Goal: Task Accomplishment & Management: Manage account settings

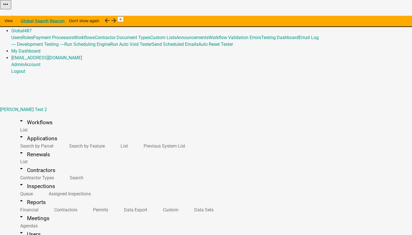
select select "ParcelID"
select select "d2dd579c-e932-487b-b4d3-49875791203a"
select select
drag, startPoint x: 156, startPoint y: 70, endPoint x: 77, endPoint y: 68, distance: 78.8
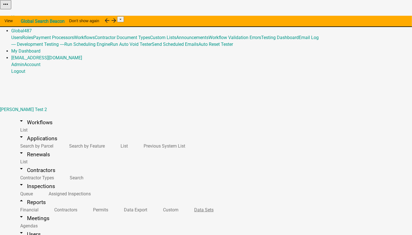
click at [185, 204] on link "Data Sets" at bounding box center [202, 210] width 35 height 12
select select "ParcelID"
select select "d2dd579c-e932-487b-b4d3-49875791203a"
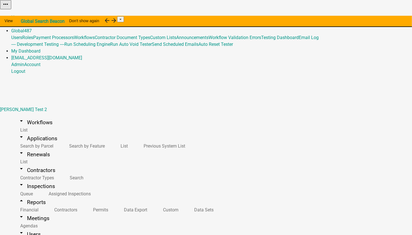
select select
drag, startPoint x: 142, startPoint y: 69, endPoint x: 79, endPoint y: 68, distance: 62.7
click at [185, 204] on link "Data Sets" at bounding box center [202, 210] width 35 height 12
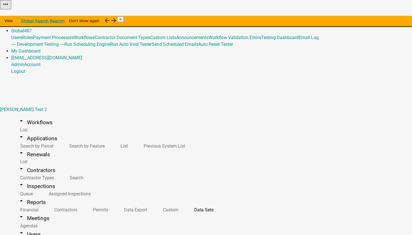
select select "APPLICATION_STATUS"
select select "2"
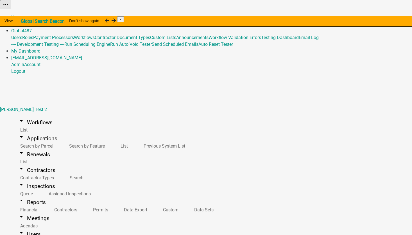
scroll to position [47, 0]
select select "APPLICATION_ID"
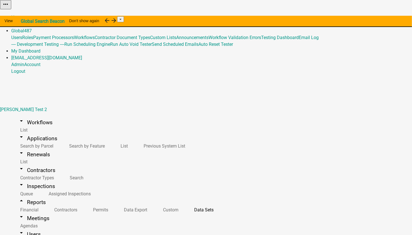
select select "CURRENT_ACTIVITY"
select select "8f626385-eb19-4387-a7a1-533df4b712d1"
drag, startPoint x: 129, startPoint y: 68, endPoint x: 66, endPoint y: 67, distance: 62.2
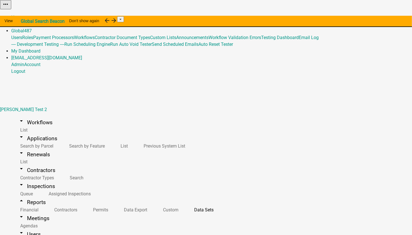
select select "APPLICATION_ID"
select select "2"
select select "PermitId"
select select "TOTAL_FEES"
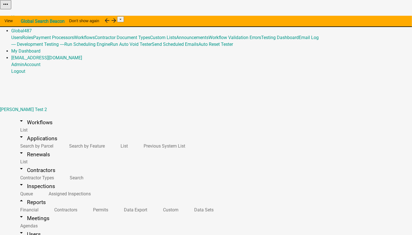
select select
drag, startPoint x: 125, startPoint y: 71, endPoint x: 84, endPoint y: 71, distance: 41.6
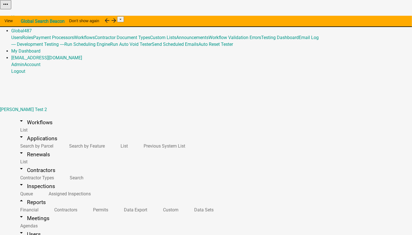
select select "Column 1"
select select "9c7db1bb-cc44-4a55-be93-842b18084e67"
select select "5dfb9f98-4aa5-4fa1-bd8b-a794b7a75b8a"
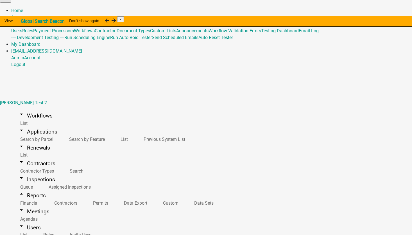
drag, startPoint x: 184, startPoint y: 62, endPoint x: 72, endPoint y: 64, distance: 111.7
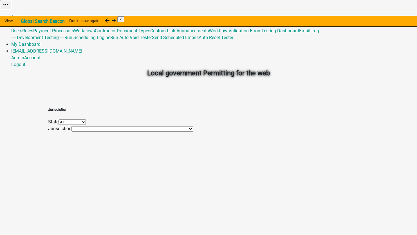
click at [24, 15] on link "Admin" at bounding box center [17, 17] width 13 height 5
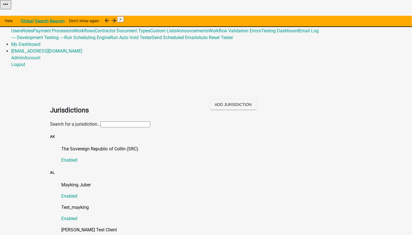
click at [101, 122] on input "text" at bounding box center [126, 125] width 50 height 6
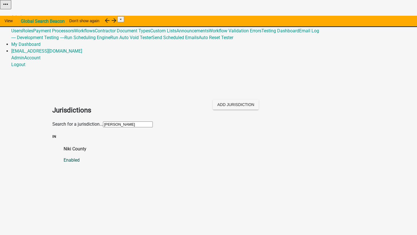
type input "NIki"
click at [64, 146] on p "Niki County" at bounding box center [214, 149] width 301 height 7
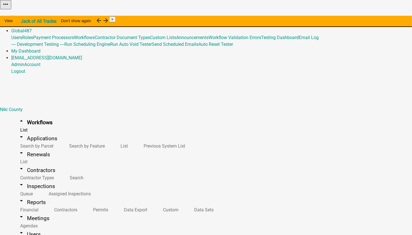
select select "10"
select select "26"
select select "3"
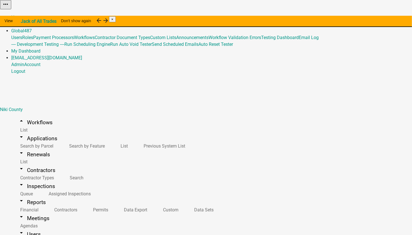
scroll to position [56, 0]
drag, startPoint x: 124, startPoint y: 110, endPoint x: 59, endPoint y: 114, distance: 65.1
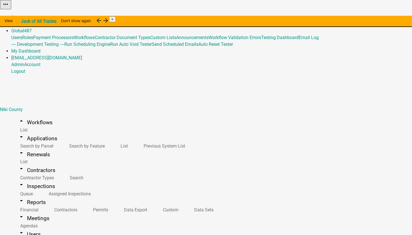
type input "cu"
type textarea "CURRENT_YEAR -"
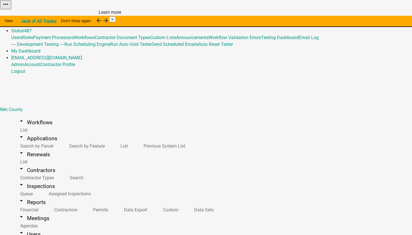
select select "10"
select select "26"
select select "3"
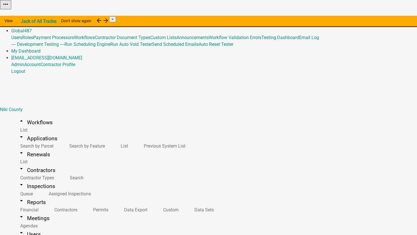
type input "curre"
click at [75, 6] on ngb-highlight "CURRE NT_YEAR" at bounding box center [59, 3] width 31 height 4
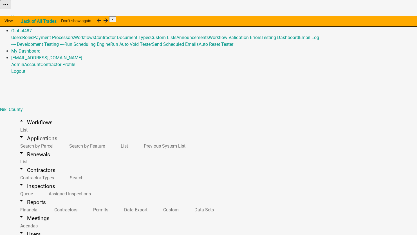
type textarea "CURRENT_YEAR -"
select select "5: CreateDate"
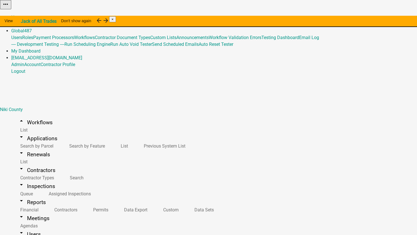
drag, startPoint x: 255, startPoint y: 124, endPoint x: 250, endPoint y: 126, distance: 5.5
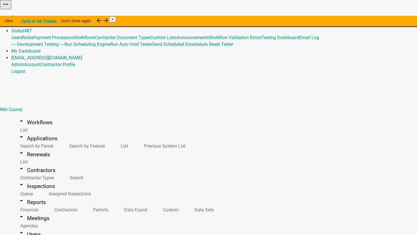
select select "6: ~"
type input "2024"
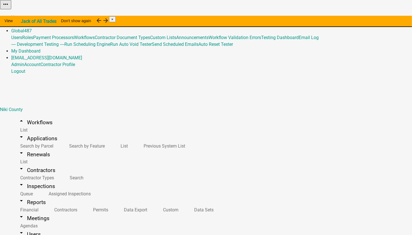
click at [24, 21] on link "Admin" at bounding box center [17, 23] width 13 height 5
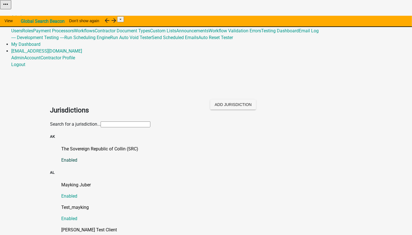
click at [81, 146] on p "The Sovereign Republic of Collin (SRC)" at bounding box center [211, 149] width 301 height 7
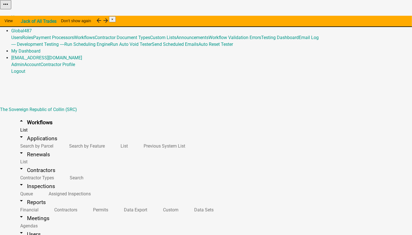
select select "79897ef5-ff32-470f-a3c8-8d023410b5ba"
select select "4"
select select "2: Object"
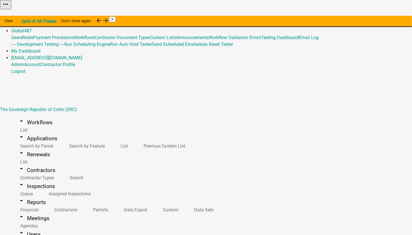
select select "0: 27514ce8-61b8-43c8-97fa-0d2209ad9bbc"
select select
click at [24, 21] on link "Admin" at bounding box center [17, 23] width 13 height 5
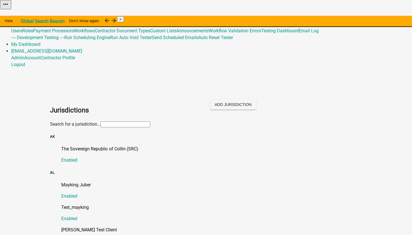
click at [151, 122] on input "text" at bounding box center [126, 125] width 50 height 6
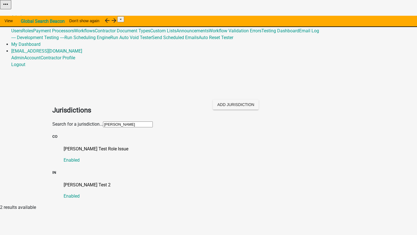
type input "shawn"
click at [74, 182] on p "[PERSON_NAME] Test 2" at bounding box center [214, 185] width 301 height 7
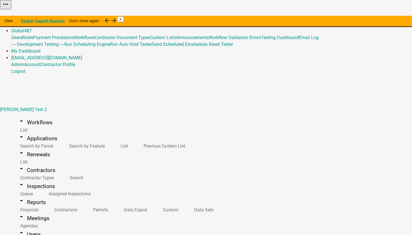
select select "eeaf323d-3f14-4767-83da-d3f35b512d77"
select select "3"
select select
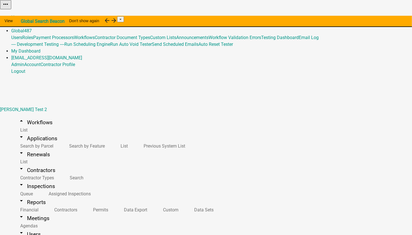
click at [24, 21] on link "Admin" at bounding box center [17, 23] width 13 height 5
